Goal: Navigation & Orientation: Find specific page/section

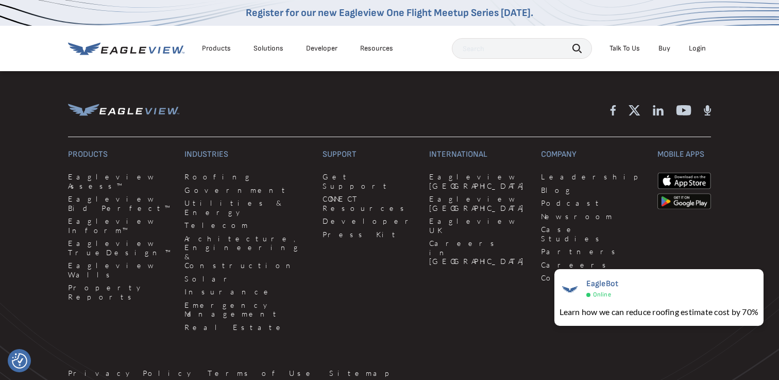
scroll to position [2711, 0]
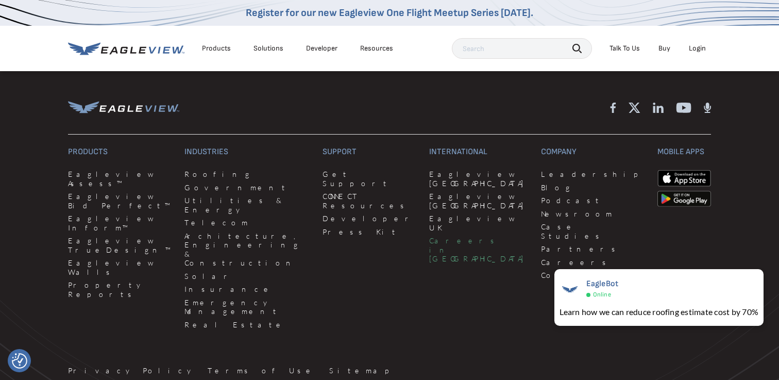
click at [429, 236] on link "Careers in [GEOGRAPHIC_DATA]" at bounding box center [478, 249] width 99 height 27
click at [112, 280] on link "Property Reports" at bounding box center [120, 289] width 104 height 18
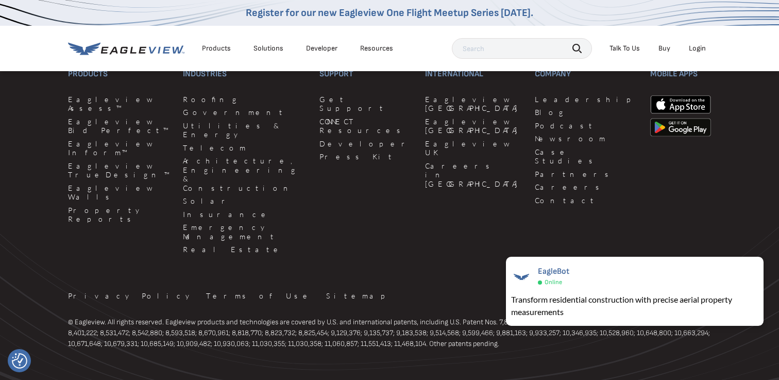
scroll to position [2966, 0]
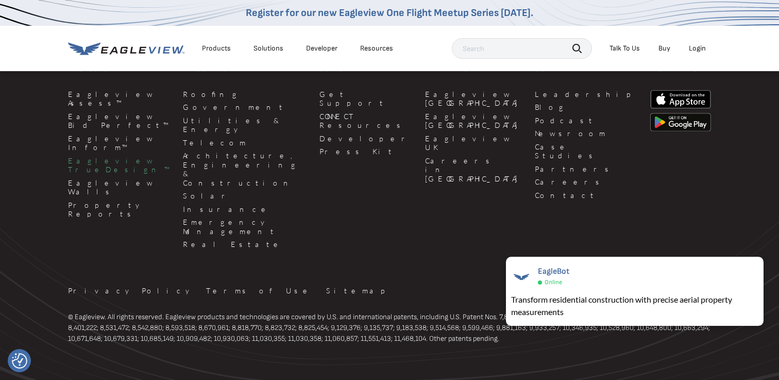
click at [98, 156] on link "Eagleview TrueDesign™" at bounding box center [119, 165] width 103 height 18
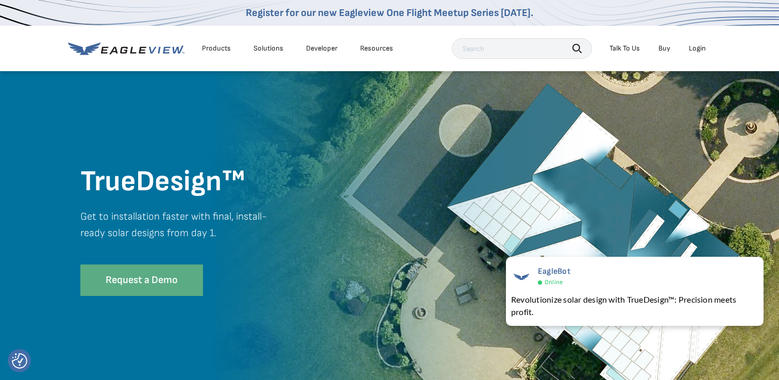
click at [224, 47] on div "Products" at bounding box center [216, 48] width 29 height 9
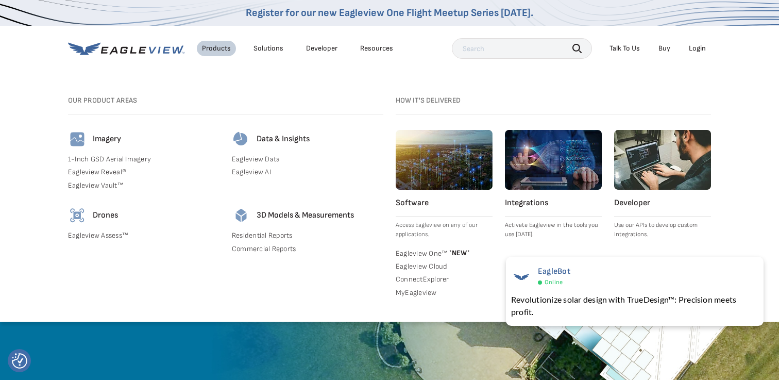
click at [276, 234] on link "Residential Reports" at bounding box center [308, 235] width 152 height 9
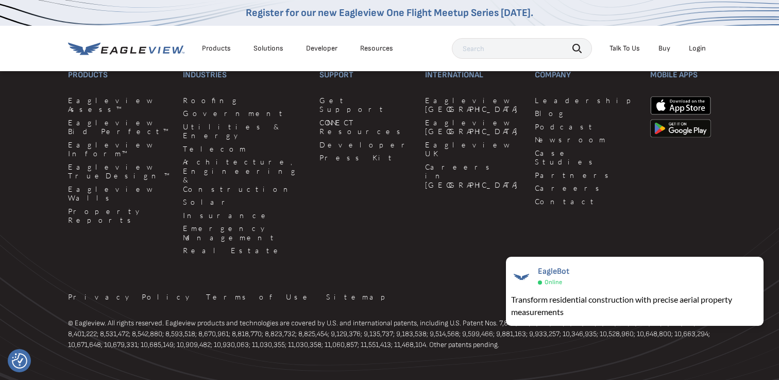
scroll to position [3001, 0]
